Goal: Information Seeking & Learning: Learn about a topic

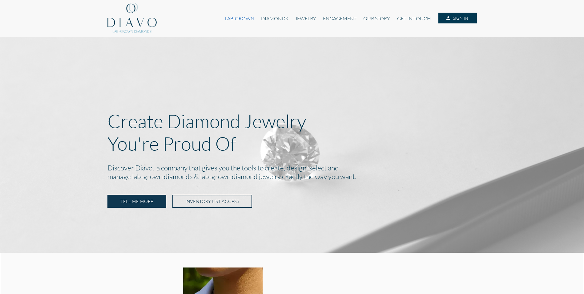
click at [250, 20] on link "LAB-GROWN" at bounding box center [239, 19] width 36 height 12
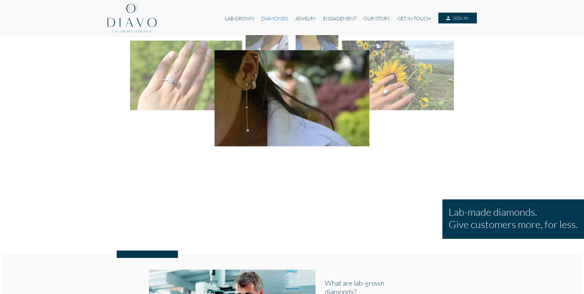
click at [279, 21] on link "DIAMONDS" at bounding box center [275, 19] width 34 height 12
